Goal: Entertainment & Leisure: Consume media (video, audio)

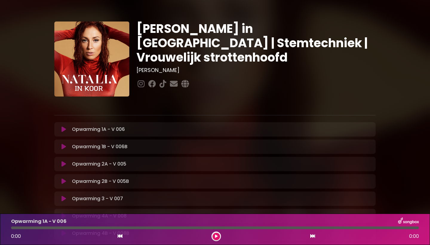
click at [62, 132] on div "Opwarming 1A - V 006 Loading Track..." at bounding box center [215, 129] width 314 height 7
click at [217, 236] on icon at bounding box center [216, 236] width 3 height 4
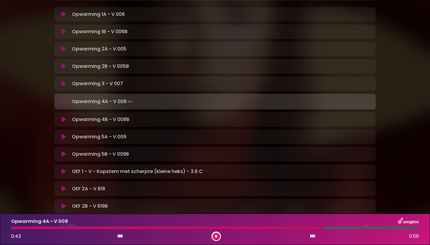
scroll to position [121, 0]
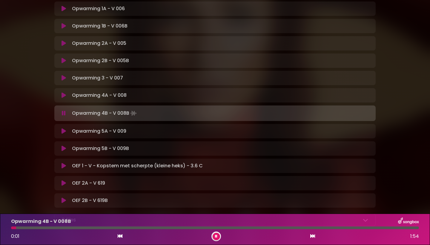
click at [80, 134] on p "Opwarming 5A - V 009 Loading Track..." at bounding box center [99, 130] width 54 height 7
click at [64, 132] on icon at bounding box center [63, 131] width 4 height 6
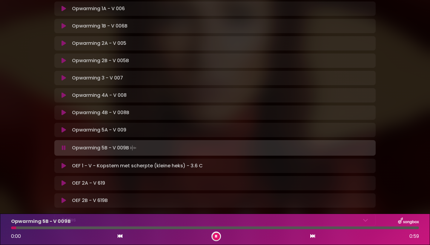
click at [61, 167] on button at bounding box center [64, 166] width 12 height 6
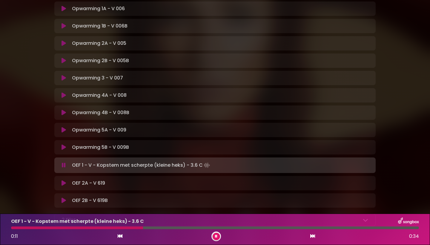
click at [79, 180] on p "OEF 2A - V 619 Loading Track..." at bounding box center [88, 182] width 33 height 7
click at [62, 181] on icon at bounding box center [63, 183] width 4 height 6
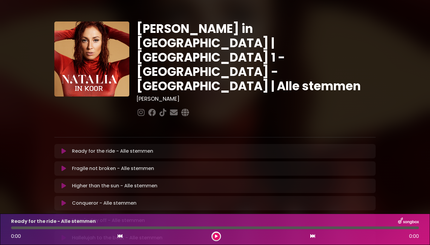
click at [62, 109] on div "[PERSON_NAME] in [GEOGRAPHIC_DATA] | [GEOGRAPHIC_DATA] 1 - [GEOGRAPHIC_DATA] - …" at bounding box center [215, 186] width 328 height 330
click at [213, 236] on button at bounding box center [216, 236] width 7 height 7
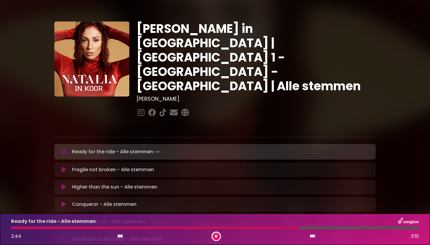
click at [278, 227] on div at bounding box center [155, 227] width 289 height 3
click at [267, 229] on div at bounding box center [148, 227] width 274 height 3
click at [267, 229] on div at bounding box center [176, 227] width 330 height 3
click at [267, 229] on div at bounding box center [201, 227] width 380 height 3
click at [267, 229] on div at bounding box center [182, 227] width 343 height 3
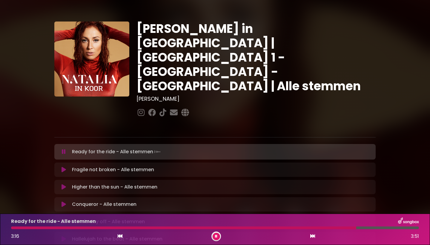
click at [64, 167] on icon at bounding box center [63, 170] width 4 height 6
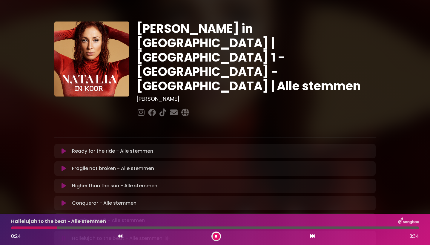
click at [14, 230] on div "Hallelujah to the beat - Alle stemmen 0:24 3:34" at bounding box center [214, 229] width 415 height 24
click at [12, 229] on div at bounding box center [35, 227] width 49 height 3
click at [12, 229] on div at bounding box center [11, 227] width 1 height 3
click at [207, 228] on div at bounding box center [119, 227] width 216 height 3
click at [191, 228] on div at bounding box center [113, 227] width 205 height 3
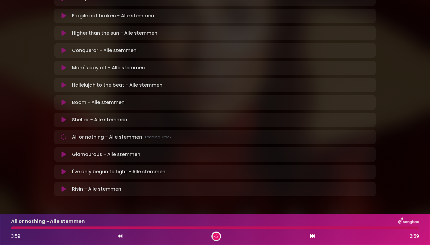
scroll to position [151, 0]
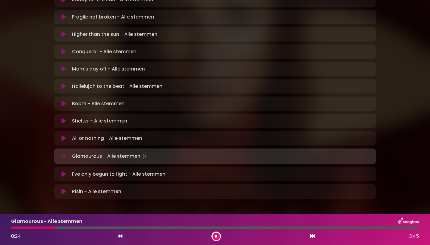
click at [24, 228] on div at bounding box center [33, 227] width 44 height 3
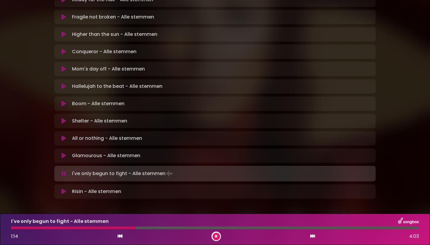
click at [70, 227] on div at bounding box center [73, 227] width 124 height 3
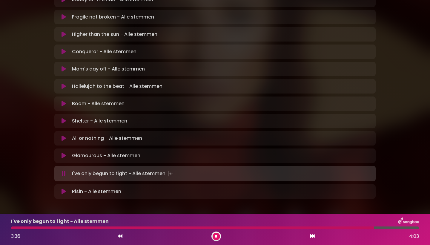
click at [315, 229] on div at bounding box center [192, 227] width 363 height 3
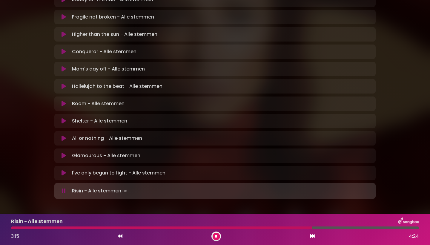
click at [275, 229] on div "Risin - Alle stemmen 3:15 4:24" at bounding box center [214, 229] width 415 height 24
click at [272, 228] on div at bounding box center [162, 227] width 303 height 3
click at [265, 229] on div at bounding box center [145, 227] width 268 height 3
click at [259, 228] on div at bounding box center [139, 227] width 257 height 3
click at [254, 228] on div at bounding box center [137, 227] width 253 height 3
